Goal: Find specific page/section: Find specific page/section

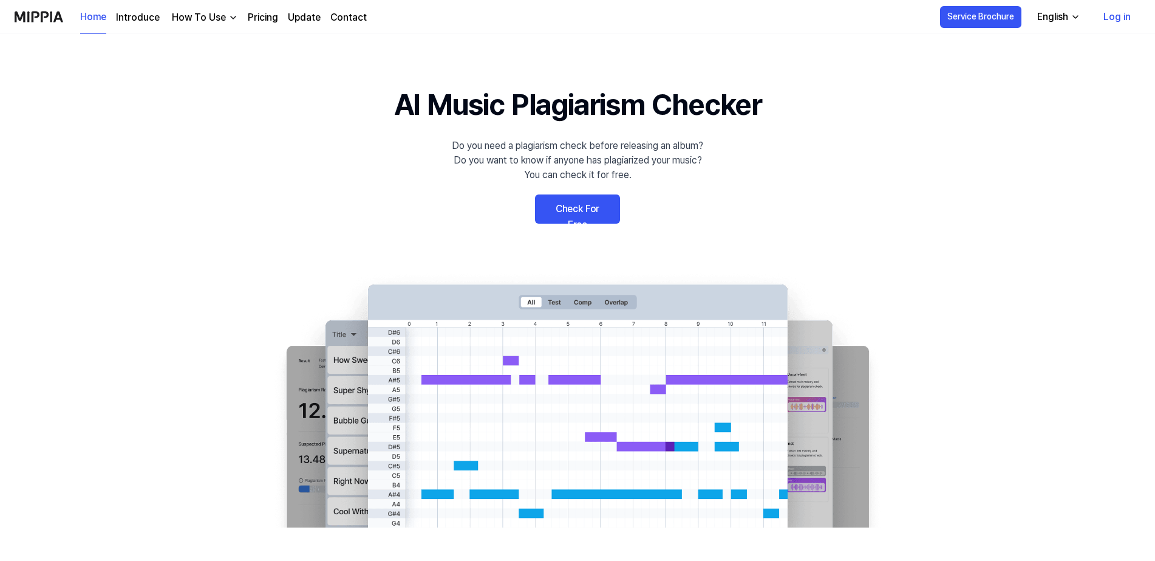
click at [1112, 23] on link "Log in" at bounding box center [1117, 17] width 47 height 34
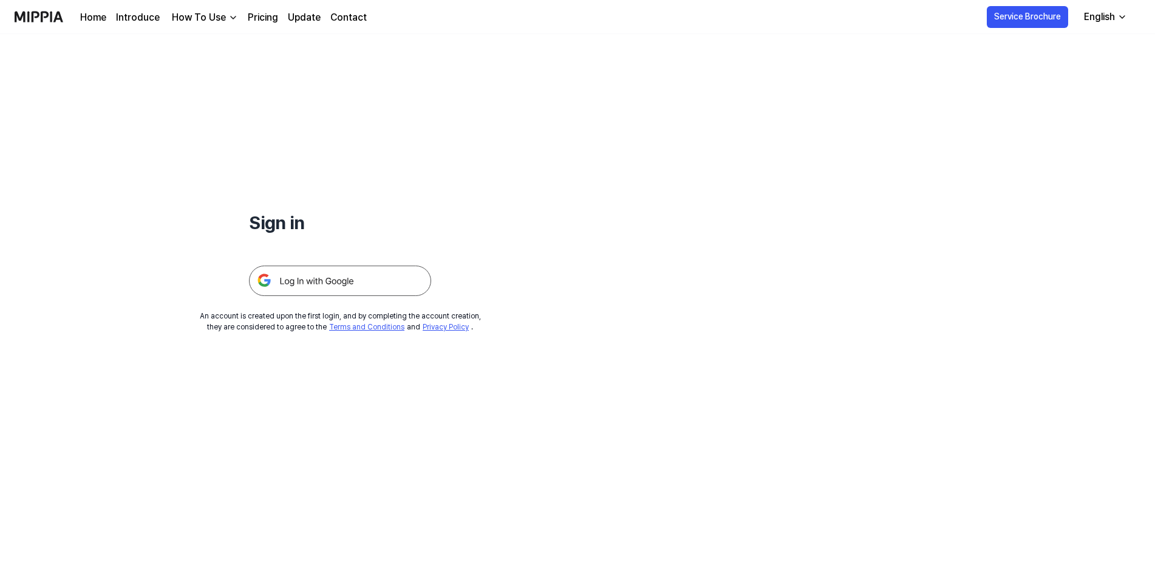
click at [349, 280] on img at bounding box center [340, 280] width 182 height 30
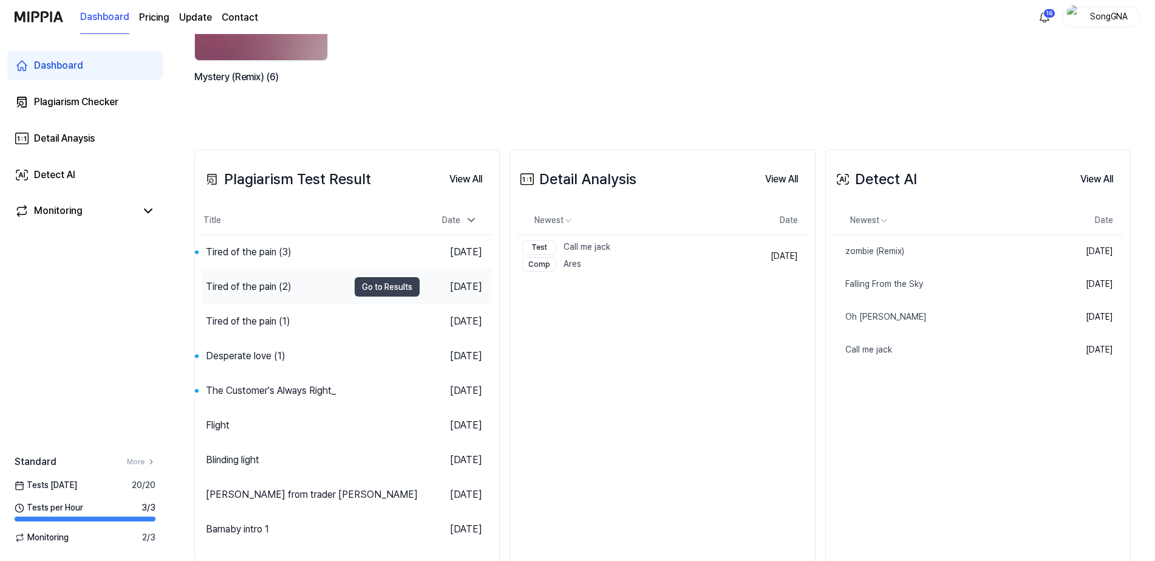
scroll to position [227, 0]
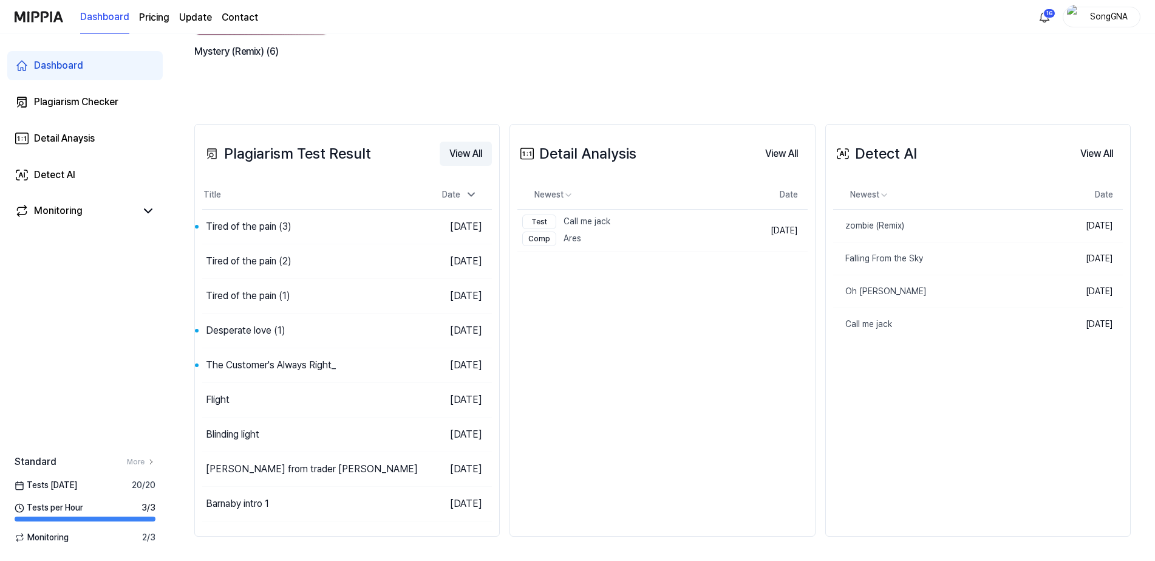
click at [466, 152] on button "View All" at bounding box center [466, 154] width 52 height 24
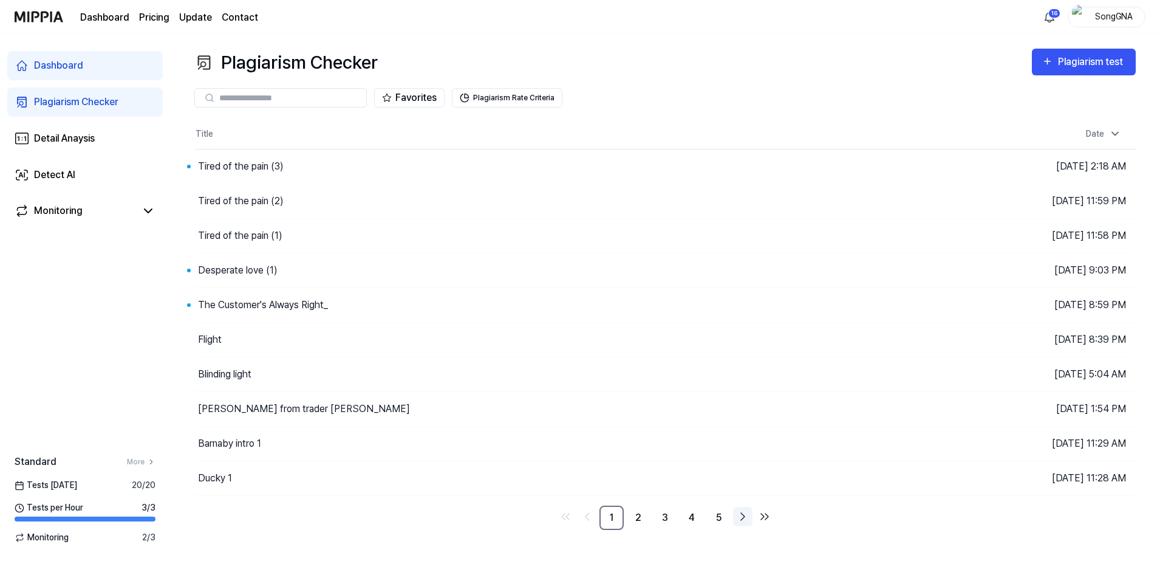
click at [742, 518] on icon "Go to next page" at bounding box center [742, 516] width 15 height 15
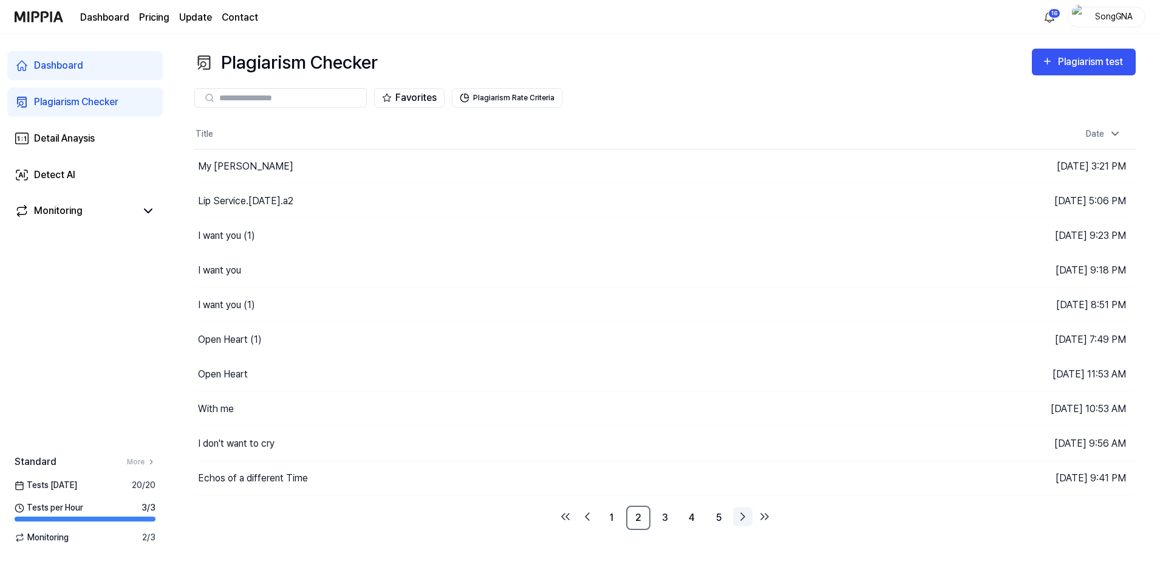
click at [740, 518] on icon "Go to next page" at bounding box center [742, 516] width 15 height 15
click at [739, 518] on icon "Go to next page" at bounding box center [742, 516] width 15 height 15
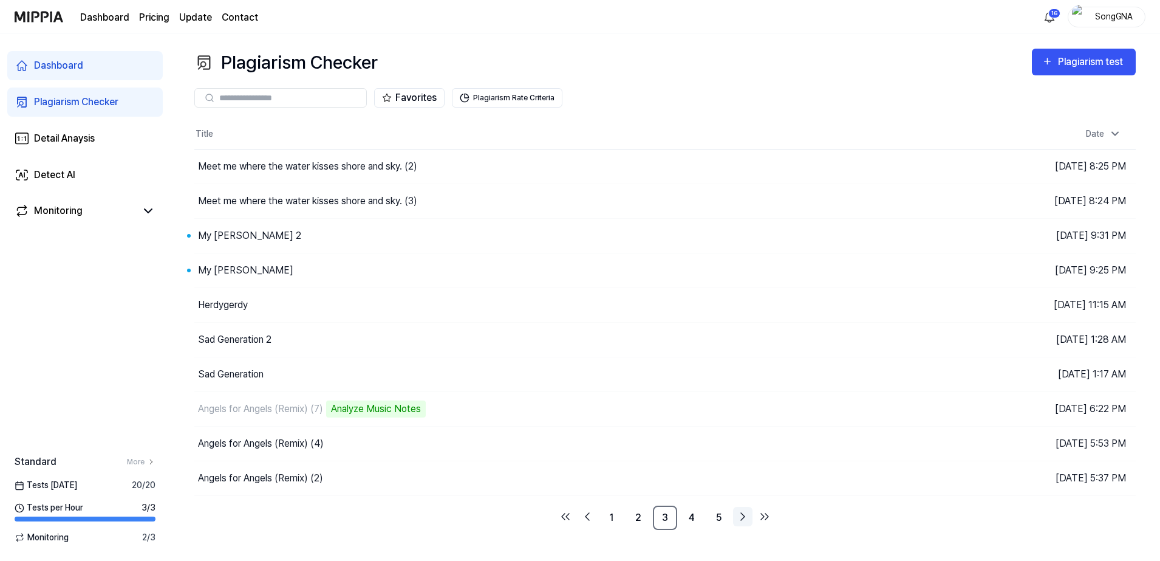
click at [737, 517] on icon "Go to next page" at bounding box center [742, 516] width 15 height 15
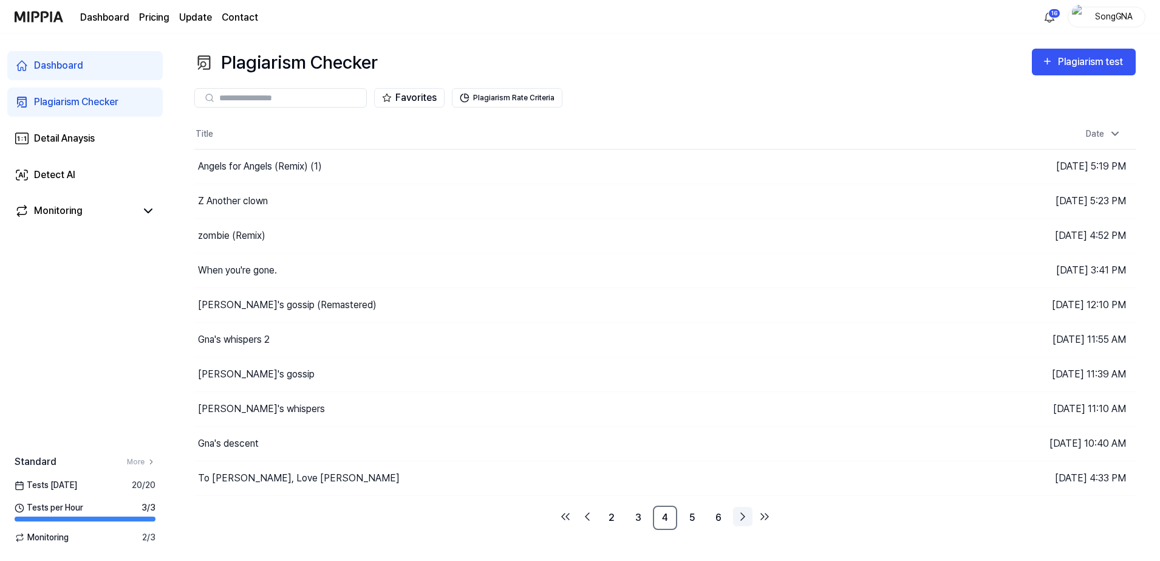
click at [737, 517] on icon "Go to next page" at bounding box center [742, 516] width 15 height 15
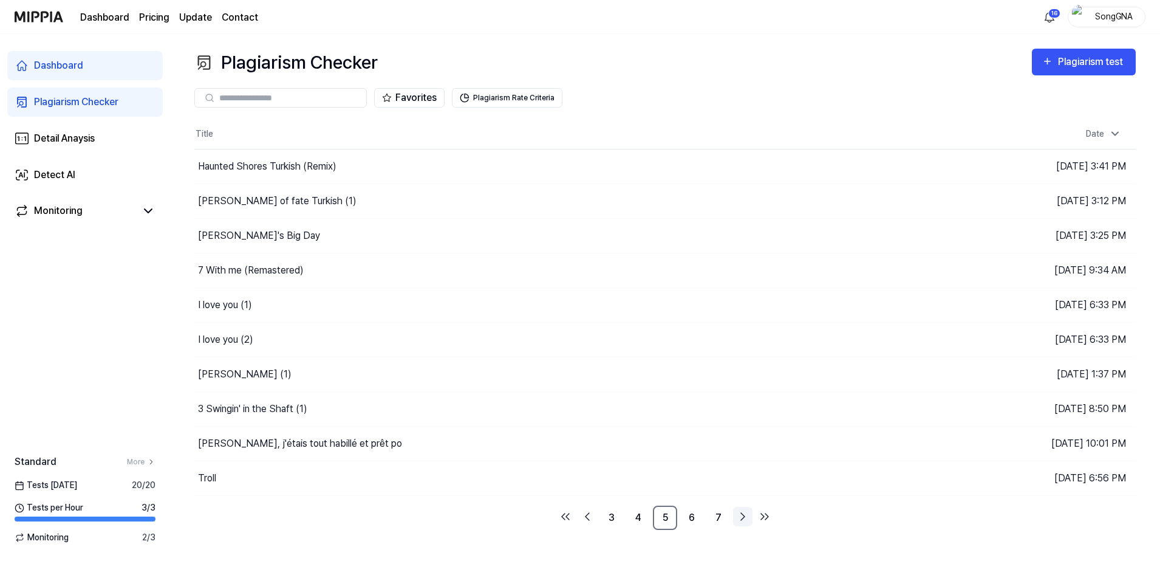
click at [737, 517] on icon "Go to next page" at bounding box center [742, 516] width 15 height 15
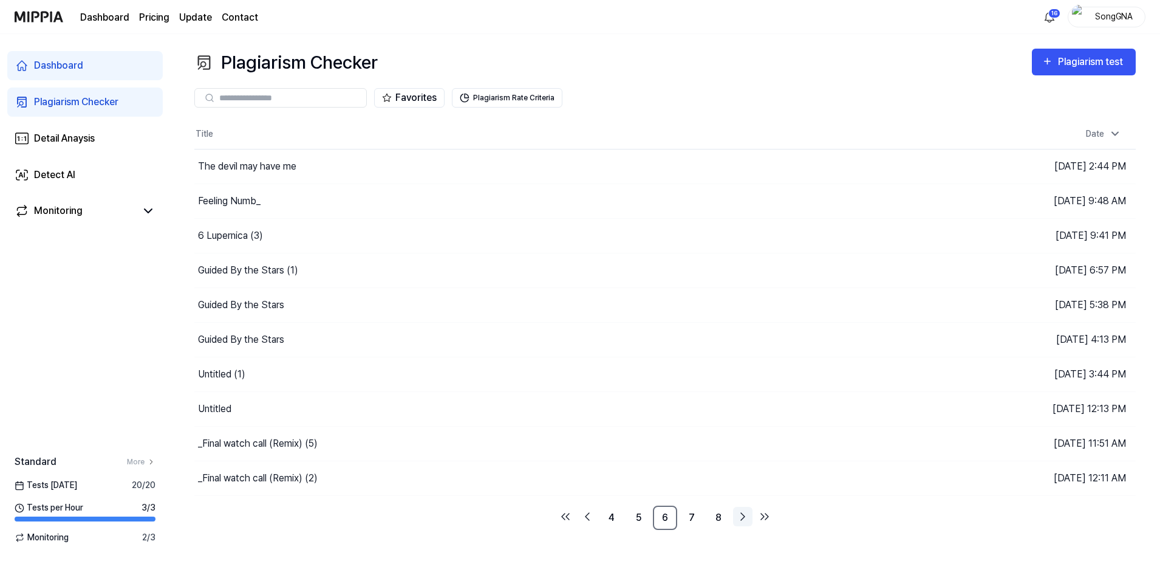
click at [734, 516] on link "Go to next page" at bounding box center [742, 516] width 19 height 19
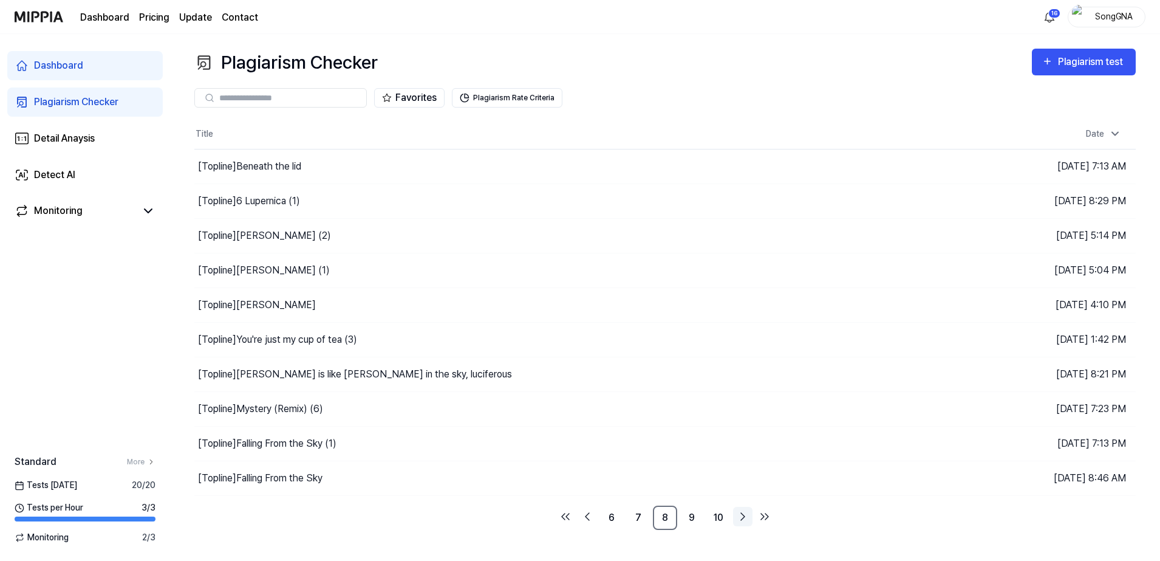
click at [734, 516] on link "Go to next page" at bounding box center [742, 516] width 19 height 19
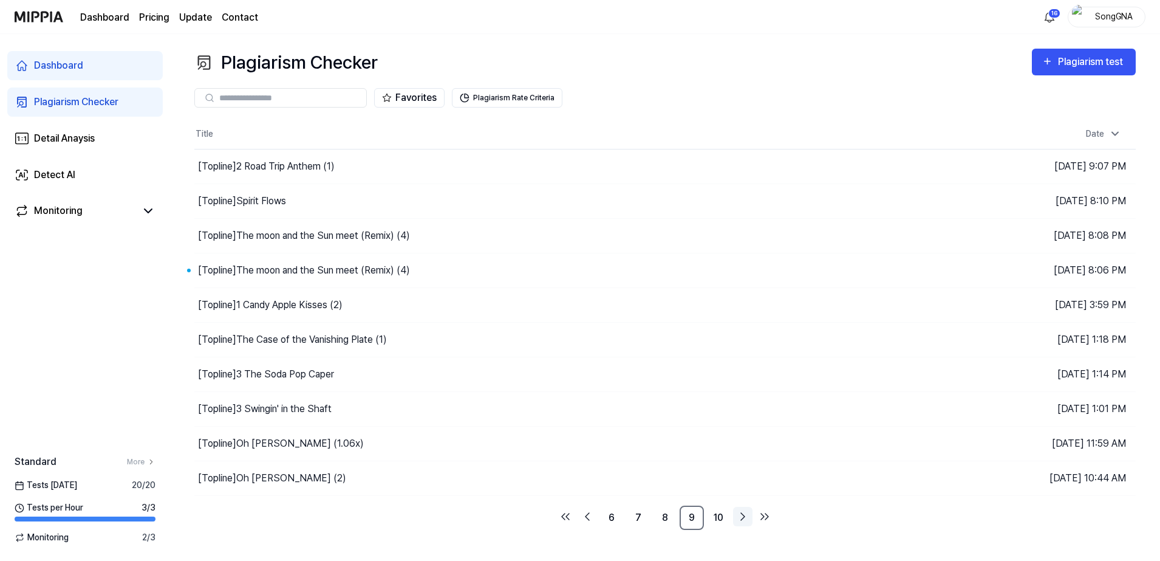
click at [734, 516] on div "Plagiarism Checker Plagiarism test Plagiarism Checker Detail Analysis Detect AI…" at bounding box center [665, 297] width 990 height 527
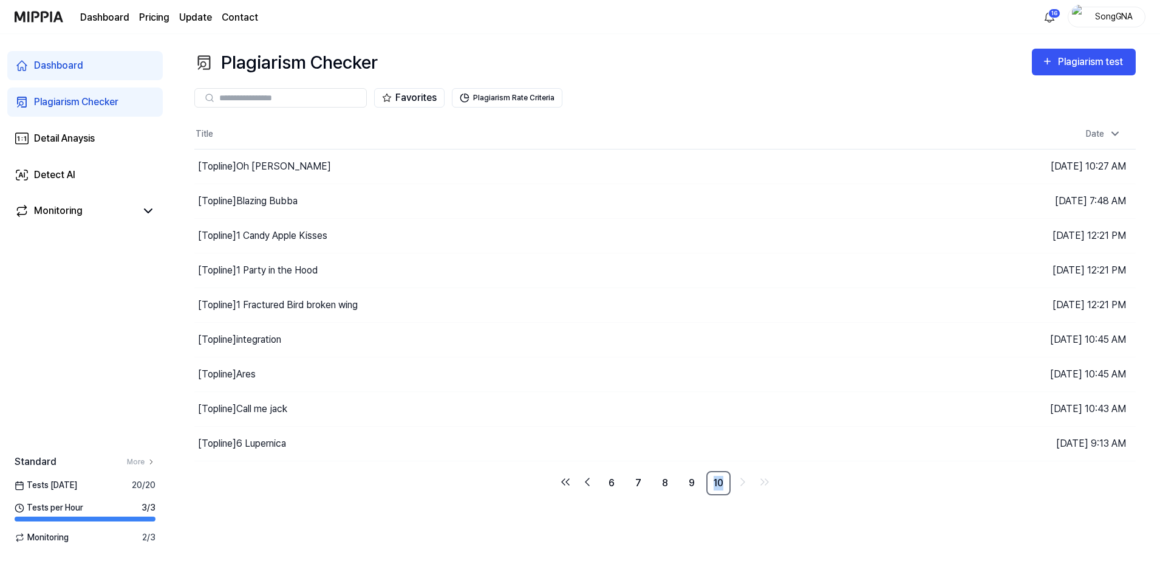
click at [734, 516] on div "Plagiarism Checker Plagiarism test Plagiarism Checker Detail Analysis Detect AI…" at bounding box center [665, 297] width 990 height 527
click at [691, 479] on link "9" at bounding box center [692, 483] width 24 height 24
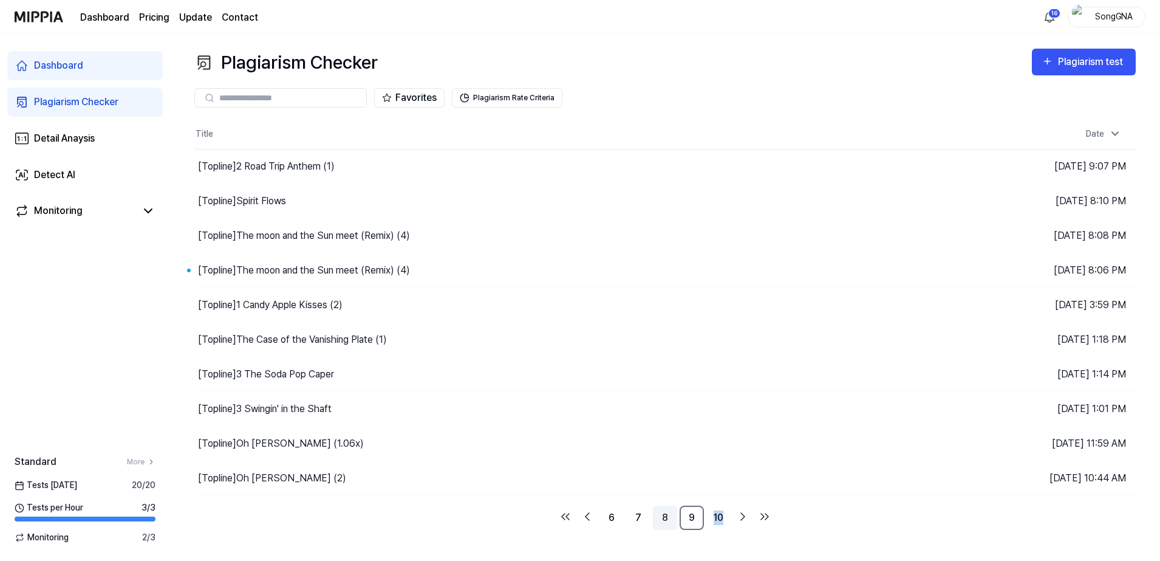
click at [661, 516] on link "8" at bounding box center [665, 517] width 24 height 24
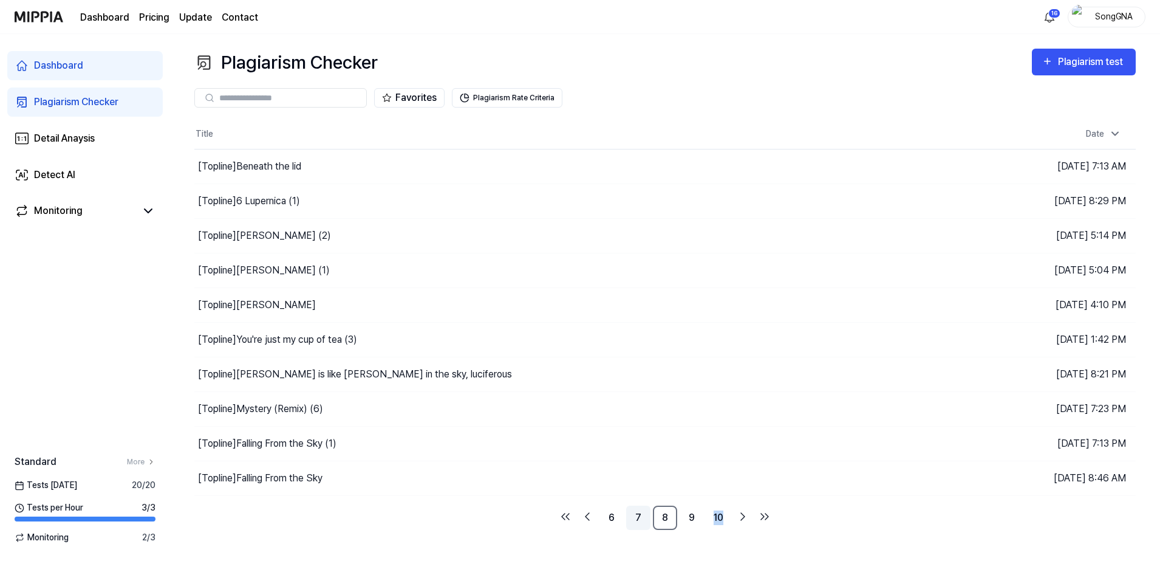
click at [633, 519] on link "7" at bounding box center [638, 517] width 24 height 24
